Goal: Navigation & Orientation: Find specific page/section

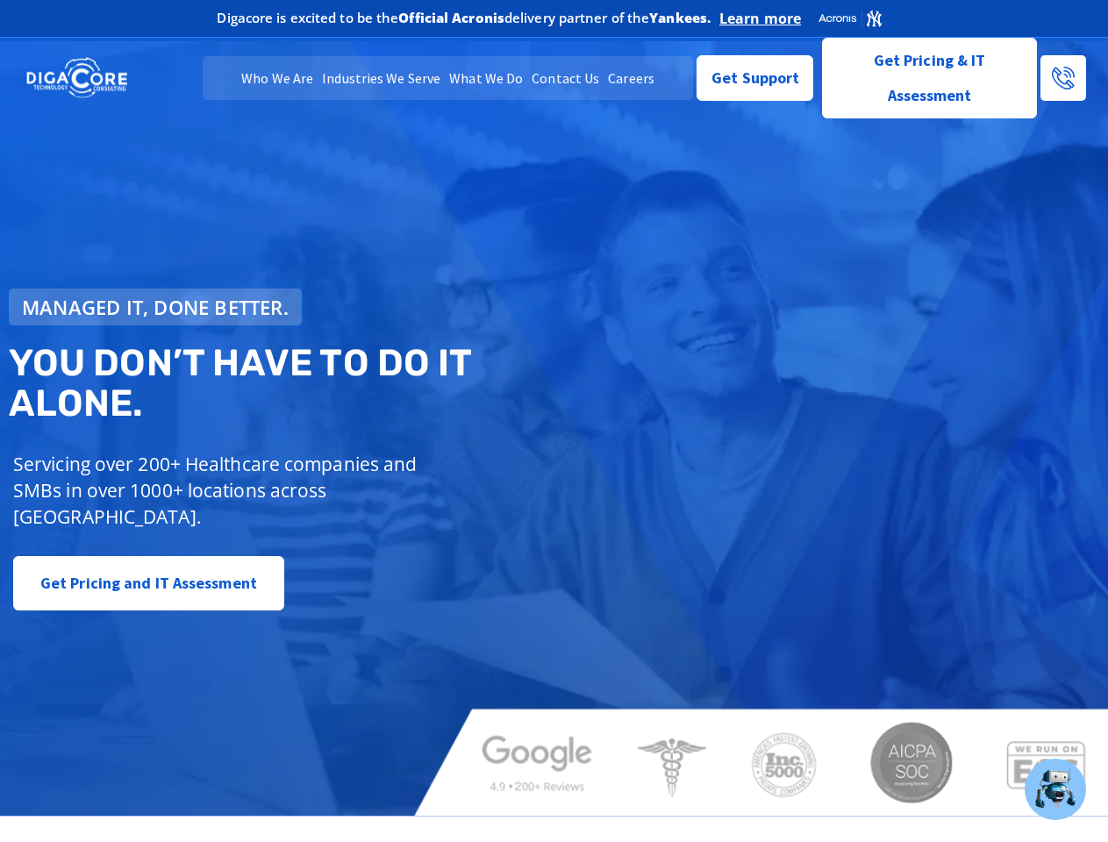
click at [155, 307] on span "Managed IT, done better." at bounding box center [155, 306] width 267 height 19
